Goal: Task Accomplishment & Management: Manage account settings

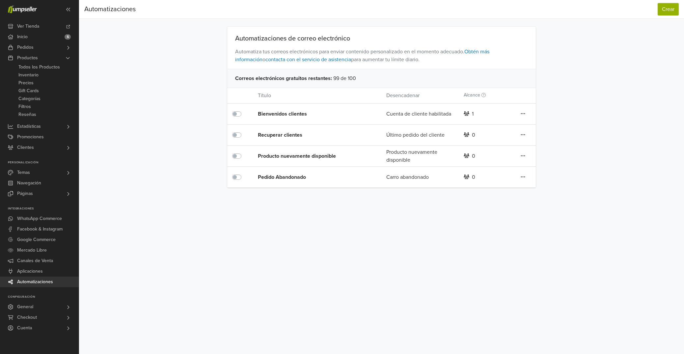
click at [291, 178] on div "Pedido Abandonado" at bounding box center [309, 177] width 103 height 8
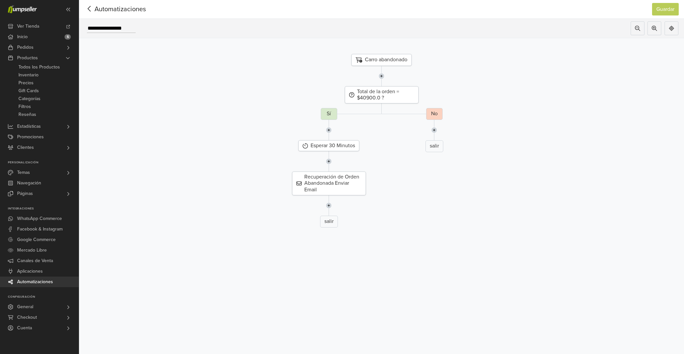
click at [390, 60] on div "Carro abandonado" at bounding box center [381, 60] width 60 height 12
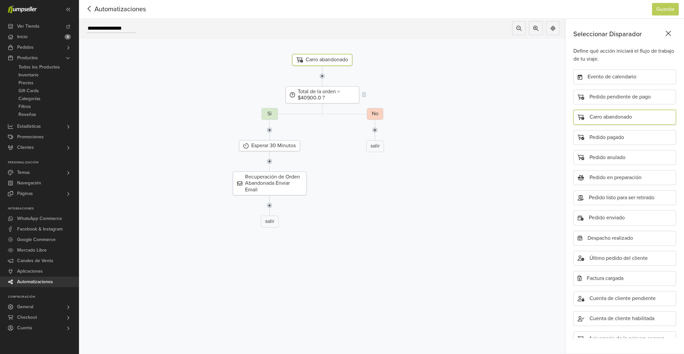
click at [342, 94] on div "Total de la orden = $40900.0 ?" at bounding box center [322, 94] width 74 height 17
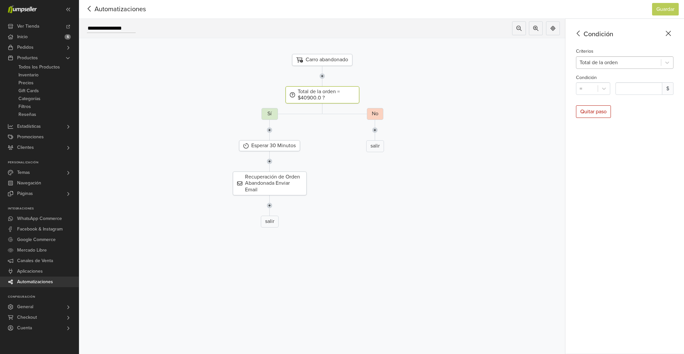
click at [594, 62] on div at bounding box center [618, 62] width 78 height 9
click at [579, 31] on icon at bounding box center [578, 33] width 10 height 8
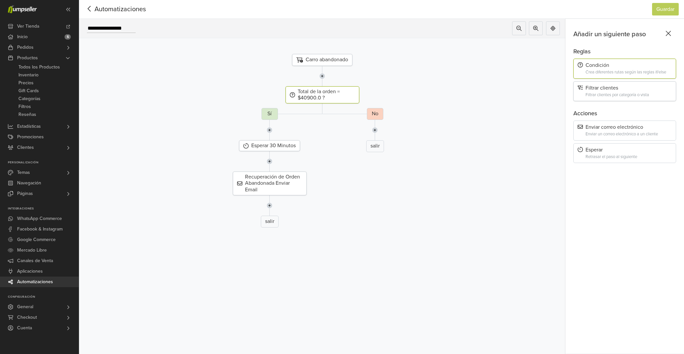
click at [613, 95] on div "Filtrar clientes por categoría o vista" at bounding box center [628, 95] width 86 height 5
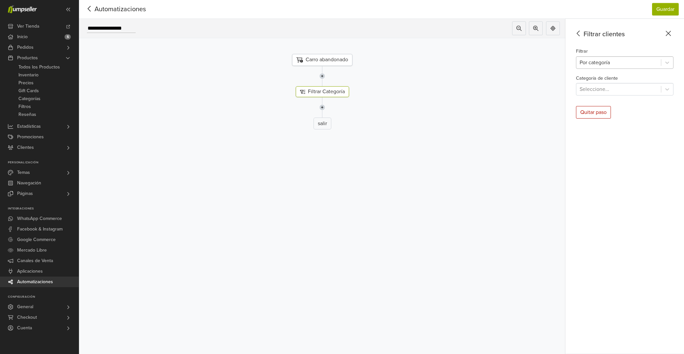
click at [614, 64] on div at bounding box center [618, 62] width 78 height 9
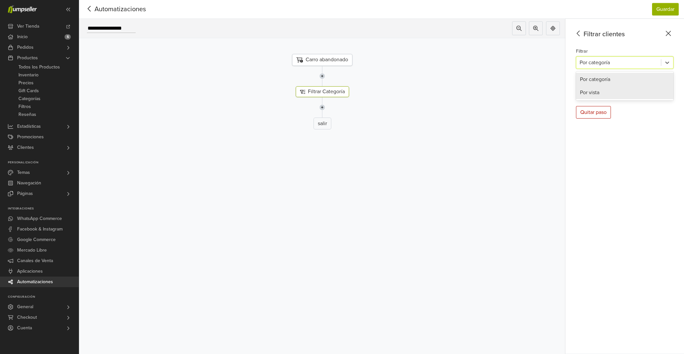
click at [608, 93] on div "Por vista" at bounding box center [624, 92] width 97 height 13
click at [608, 91] on div at bounding box center [618, 89] width 78 height 9
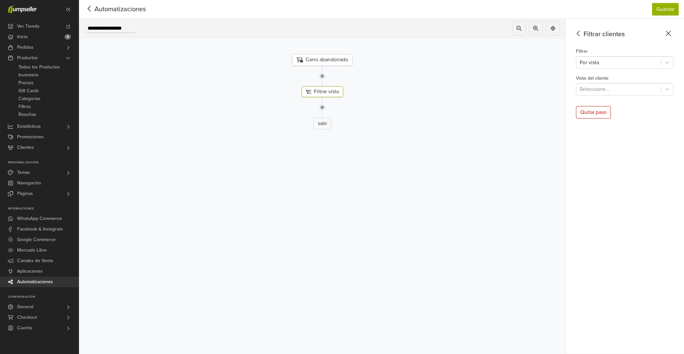
click at [599, 78] on label "Vista del cliente" at bounding box center [592, 78] width 33 height 7
click at [599, 67] on div "Por vista" at bounding box center [618, 63] width 85 height 12
click at [579, 29] on icon at bounding box center [578, 33] width 10 height 8
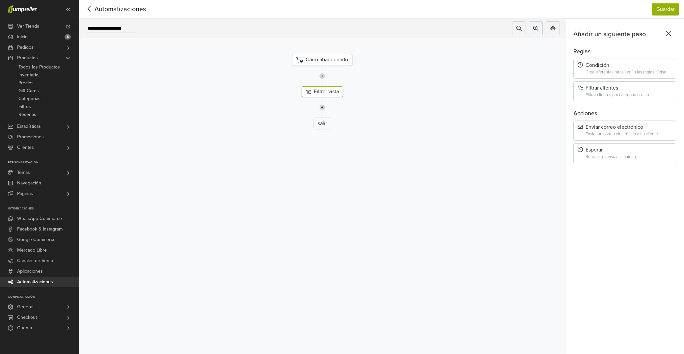
click at [89, 10] on icon at bounding box center [89, 9] width 10 height 8
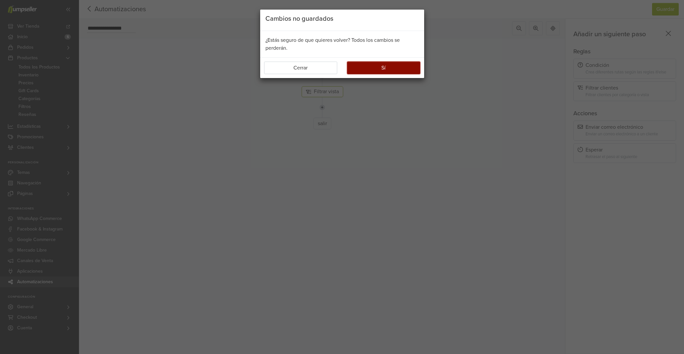
click at [382, 67] on button "Sí" at bounding box center [383, 68] width 73 height 13
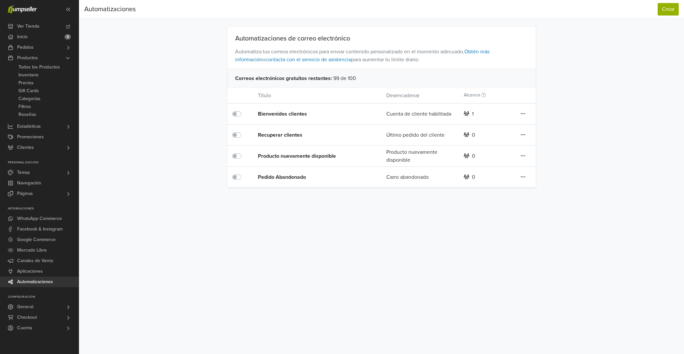
click at [285, 175] on div "Pedido Abandonado" at bounding box center [309, 177] width 103 height 8
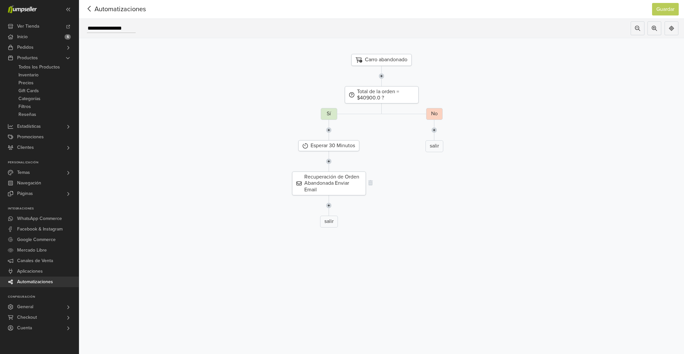
click at [326, 180] on div "Recuperación de Orden Abandonada Enviar Email" at bounding box center [329, 184] width 74 height 24
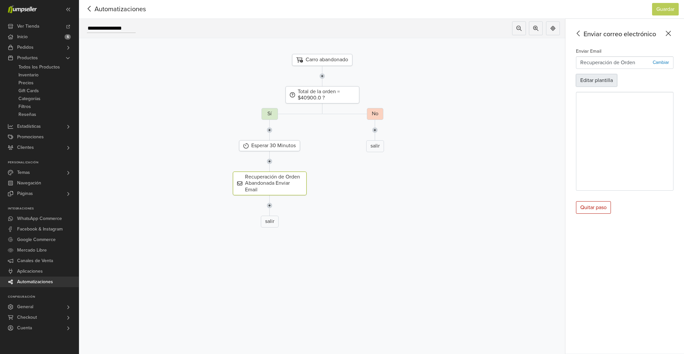
click at [592, 81] on button "Editar plantilla" at bounding box center [596, 80] width 41 height 13
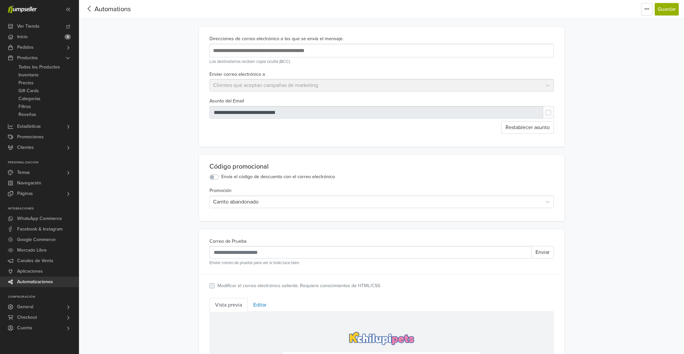
click at [88, 9] on icon at bounding box center [89, 9] width 10 height 8
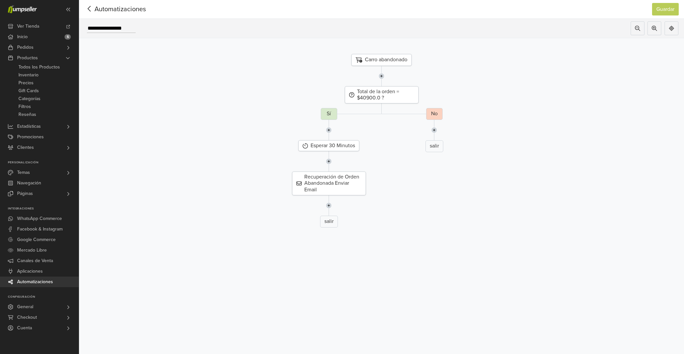
click at [88, 10] on icon at bounding box center [89, 9] width 10 height 8
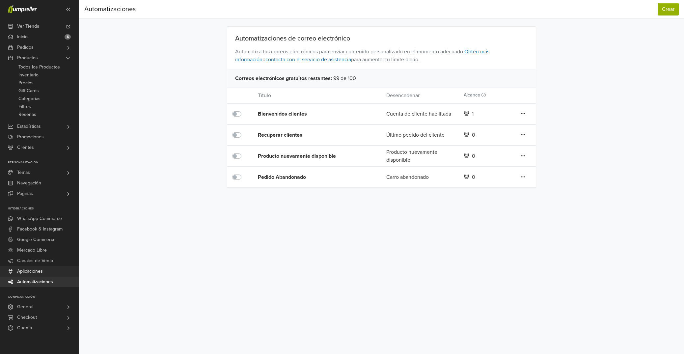
click at [48, 269] on link "Aplicaciones" at bounding box center [39, 271] width 79 height 11
